Goal: Task Accomplishment & Management: Manage account settings

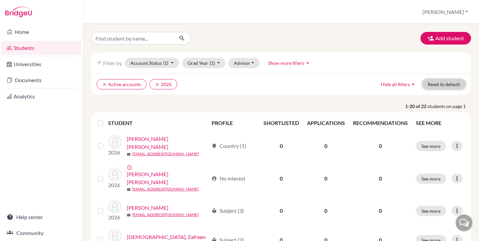
click at [446, 85] on button "Reset to default" at bounding box center [444, 84] width 44 height 10
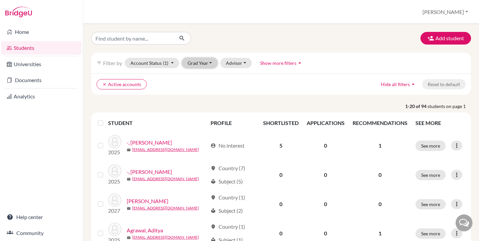
click at [210, 67] on button "Grad Year" at bounding box center [200, 63] width 36 height 10
click at [207, 86] on div "2026" at bounding box center [201, 88] width 23 height 8
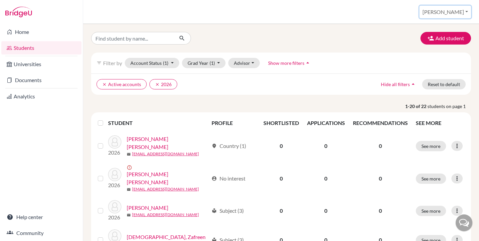
click at [459, 13] on button "[PERSON_NAME]" at bounding box center [445, 12] width 52 height 13
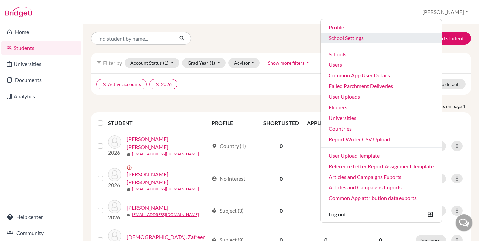
click at [378, 40] on link "School Settings" at bounding box center [381, 38] width 121 height 11
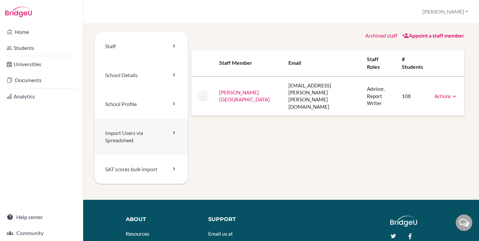
click at [130, 132] on link "Import Users via Spreadsheet" at bounding box center [140, 137] width 93 height 37
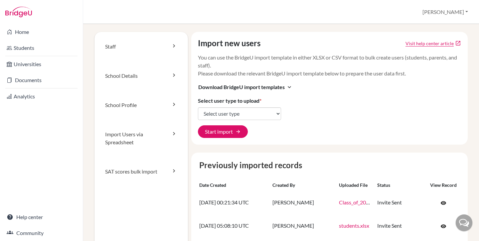
scroll to position [2, 0]
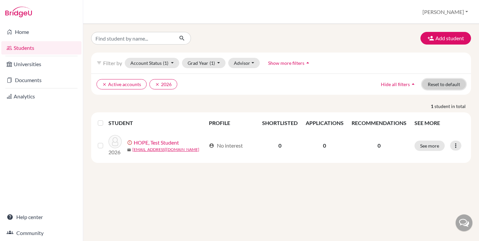
click at [443, 84] on button "Reset to default" at bounding box center [444, 84] width 44 height 10
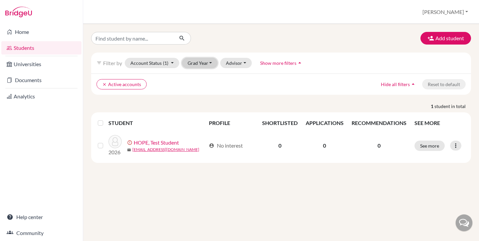
click at [200, 67] on button "Grad Year" at bounding box center [200, 63] width 36 height 10
click at [454, 13] on button "[PERSON_NAME]" at bounding box center [445, 12] width 52 height 13
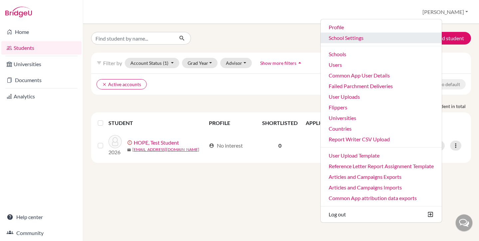
click at [363, 37] on link "School Settings" at bounding box center [381, 38] width 121 height 11
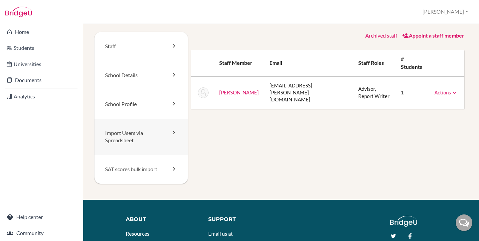
click at [131, 139] on link "Import Users via Spreadsheet" at bounding box center [140, 137] width 93 height 37
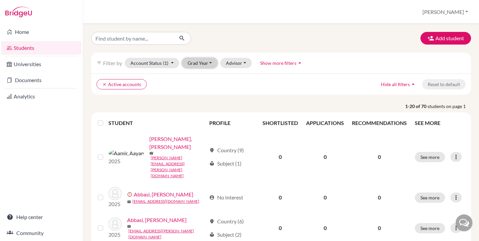
click at [194, 61] on button "Grad Year" at bounding box center [200, 63] width 36 height 10
click at [200, 74] on span "2026" at bounding box center [196, 77] width 12 height 8
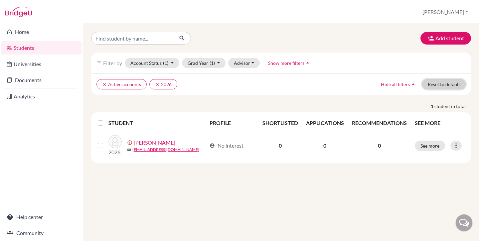
click at [450, 83] on button "Reset to default" at bounding box center [444, 84] width 44 height 10
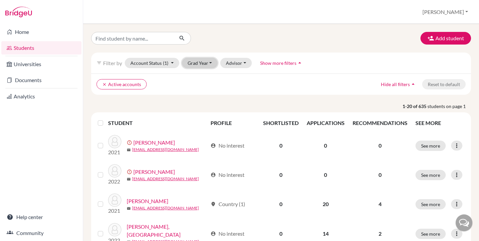
click at [201, 68] on button "Grad Year" at bounding box center [200, 63] width 36 height 10
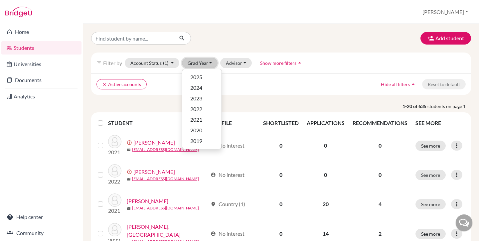
click at [200, 65] on button "Grad Year" at bounding box center [200, 63] width 36 height 10
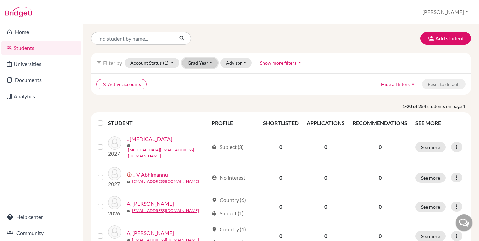
click at [207, 65] on button "Grad Year" at bounding box center [200, 63] width 36 height 10
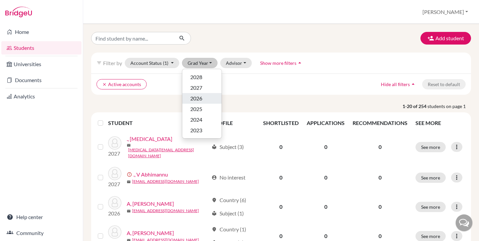
click at [205, 93] on button "2026" at bounding box center [201, 98] width 39 height 11
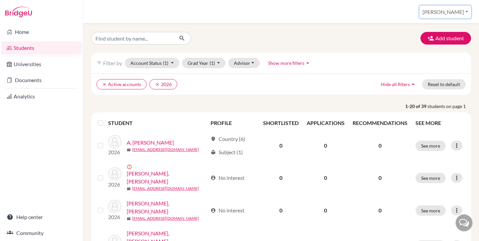
click at [450, 9] on button "[PERSON_NAME]" at bounding box center [445, 12] width 52 height 13
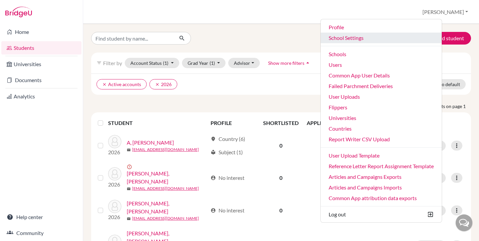
click at [373, 40] on link "School Settings" at bounding box center [381, 38] width 121 height 11
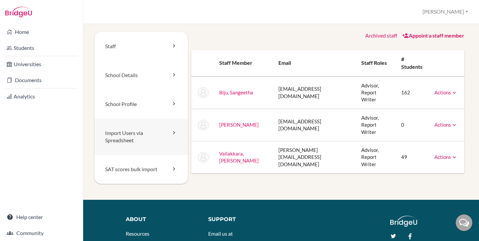
click at [142, 145] on link "Import Users via Spreadsheet" at bounding box center [140, 137] width 93 height 37
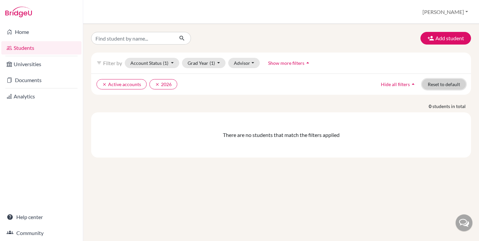
click at [441, 89] on button "Reset to default" at bounding box center [444, 84] width 44 height 10
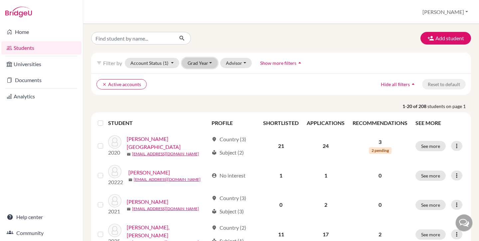
click at [197, 64] on button "Grad Year" at bounding box center [200, 63] width 36 height 10
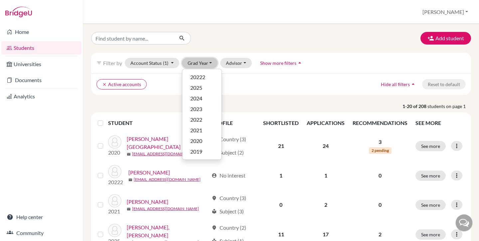
click at [197, 64] on button "Grad Year" at bounding box center [200, 63] width 36 height 10
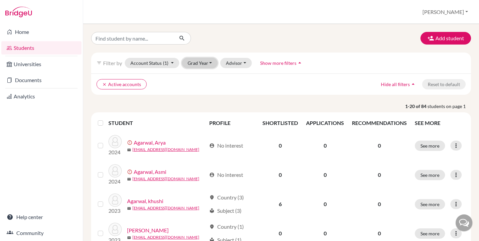
click at [194, 62] on button "Grad Year" at bounding box center [200, 63] width 36 height 10
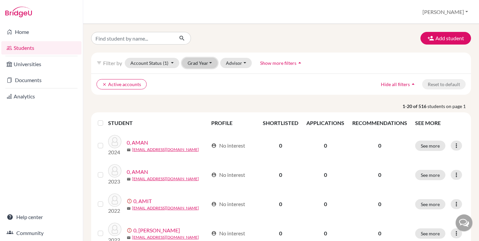
click at [209, 61] on button "Grad Year" at bounding box center [200, 63] width 36 height 10
